Goal: Navigation & Orientation: Find specific page/section

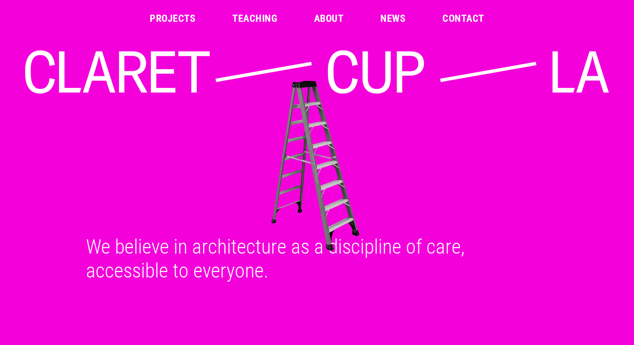
click at [460, 17] on link "Contact" at bounding box center [464, 18] width 42 height 10
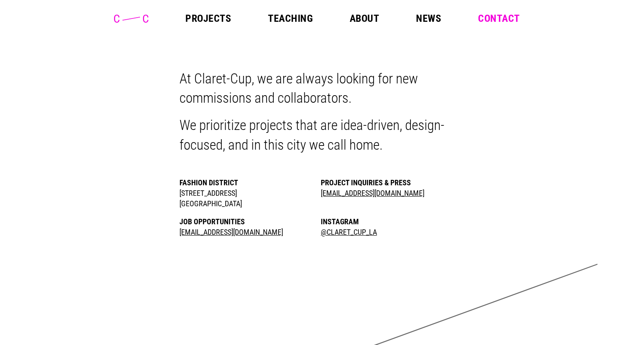
click at [285, 21] on link "Teaching" at bounding box center [290, 18] width 45 height 10
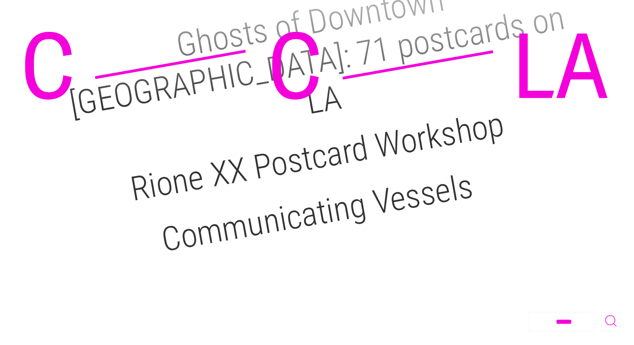
scroll to position [162, 0]
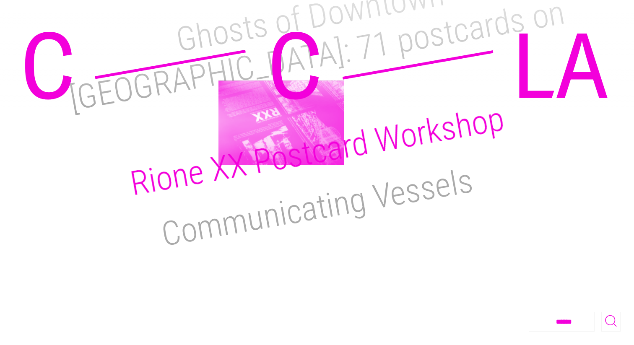
click at [282, 123] on h2 "Rione XX Postcard Workshop" at bounding box center [317, 151] width 380 height 104
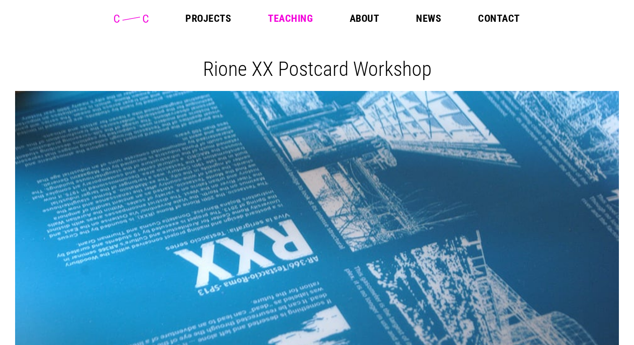
click at [362, 16] on link "About" at bounding box center [364, 18] width 29 height 10
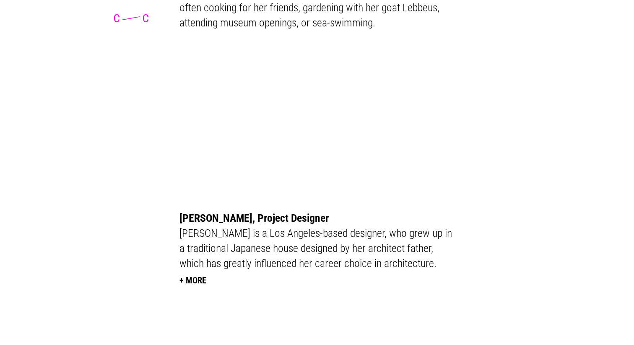
scroll to position [1816, 0]
